Goal: Navigation & Orientation: Find specific page/section

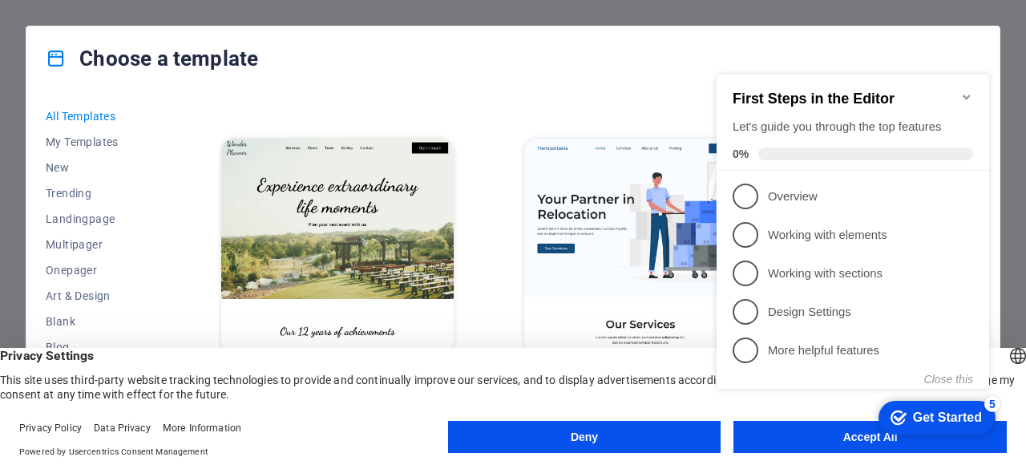
scroll to position [955, 0]
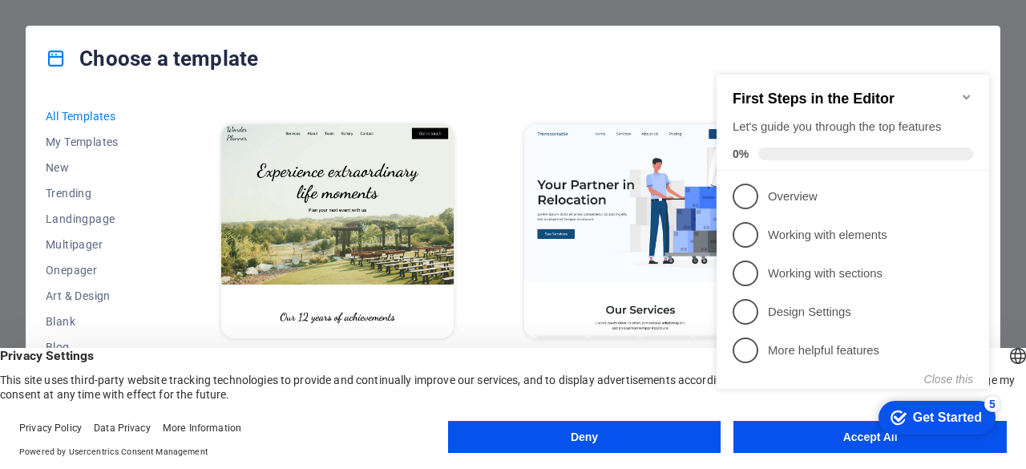
click at [1025, 103] on div "Choose a template All Templates My Templates New Trending Landingpage Multipage…" at bounding box center [513, 234] width 1026 height 469
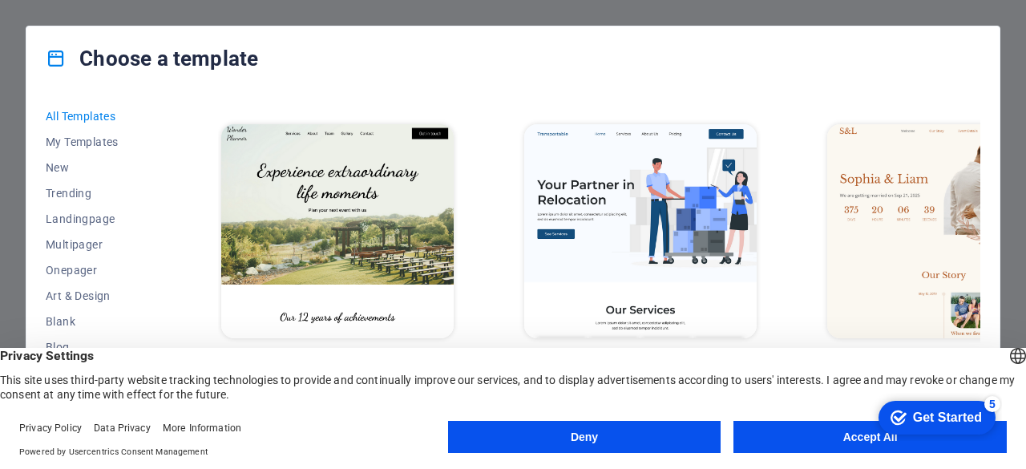
scroll to position [0, 0]
drag, startPoint x: 566, startPoint y: 2, endPoint x: 657, endPoint y: 14, distance: 92.0
click at [657, 14] on div "Choose a template All Templates My Templates New Trending Landingpage Multipage…" at bounding box center [513, 234] width 1026 height 469
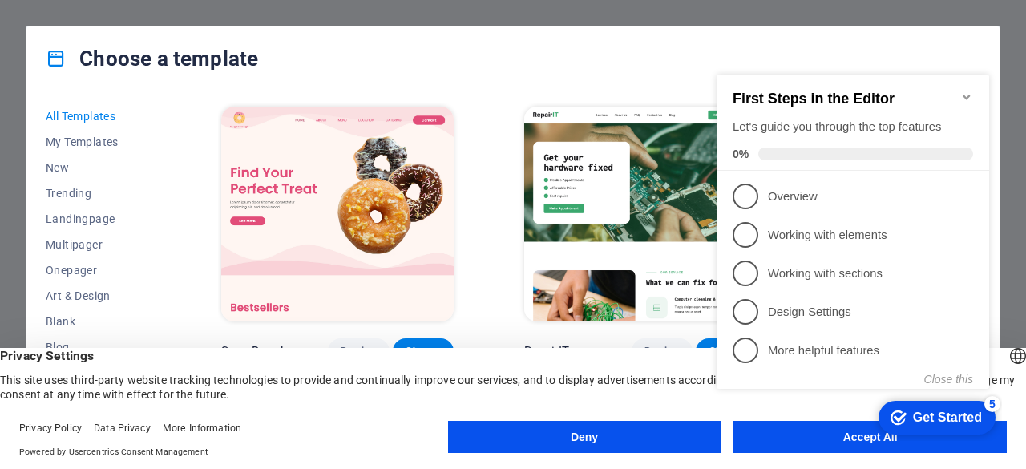
scroll to position [81, 0]
click at [970, 95] on icon "Minimize checklist" at bounding box center [966, 97] width 13 height 13
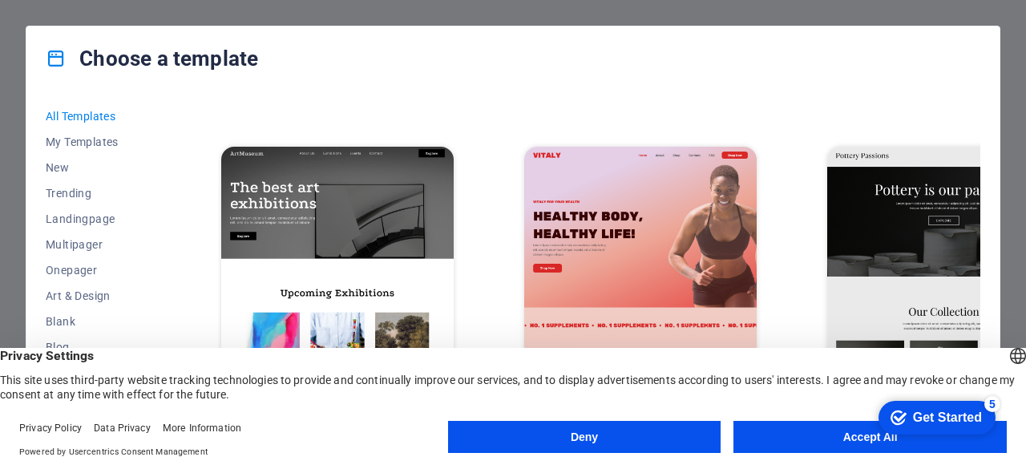
scroll to position [287, 0]
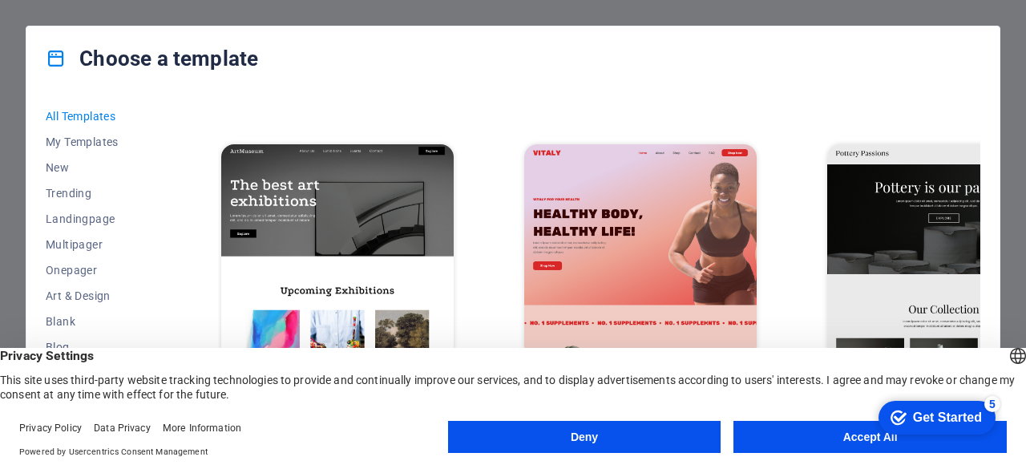
click at [609, 427] on button "Deny" at bounding box center [584, 437] width 273 height 32
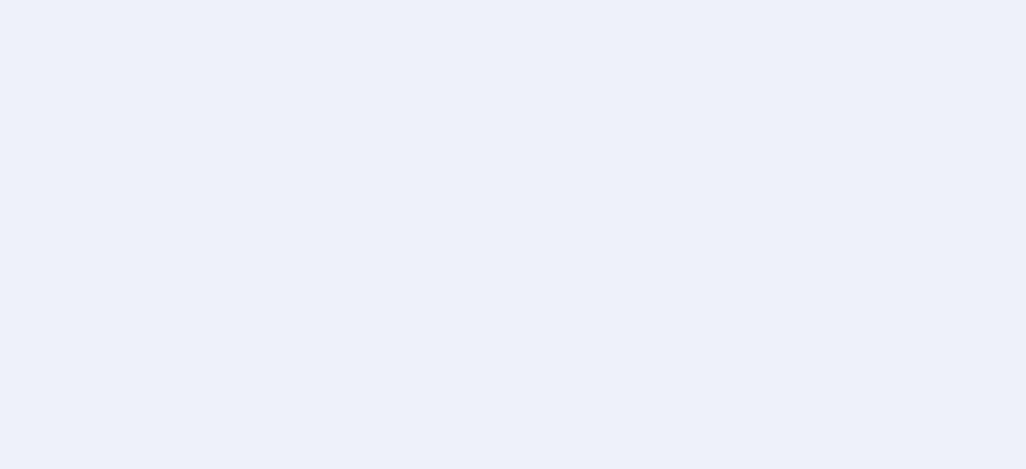
scroll to position [72, 0]
